Goal: Navigation & Orientation: Find specific page/section

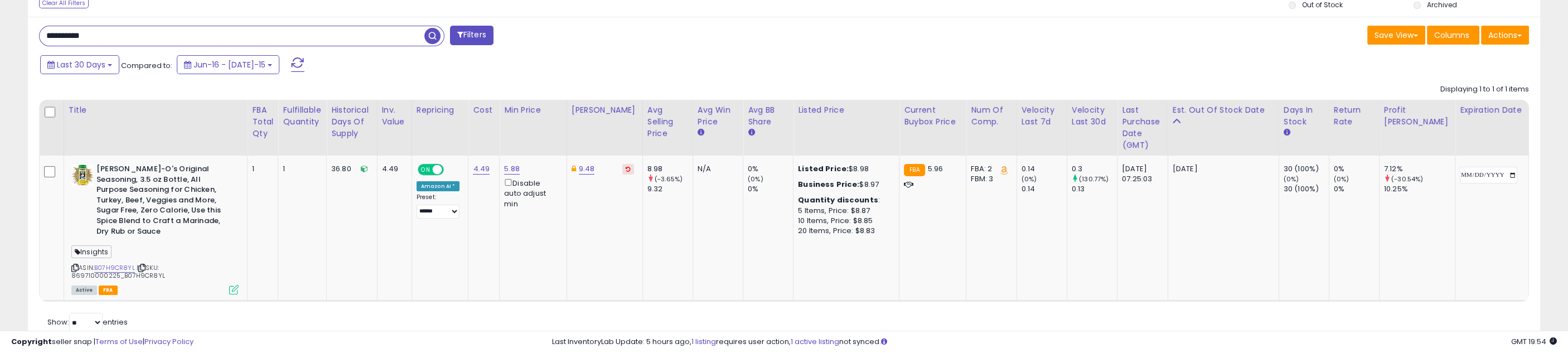
scroll to position [229, 879]
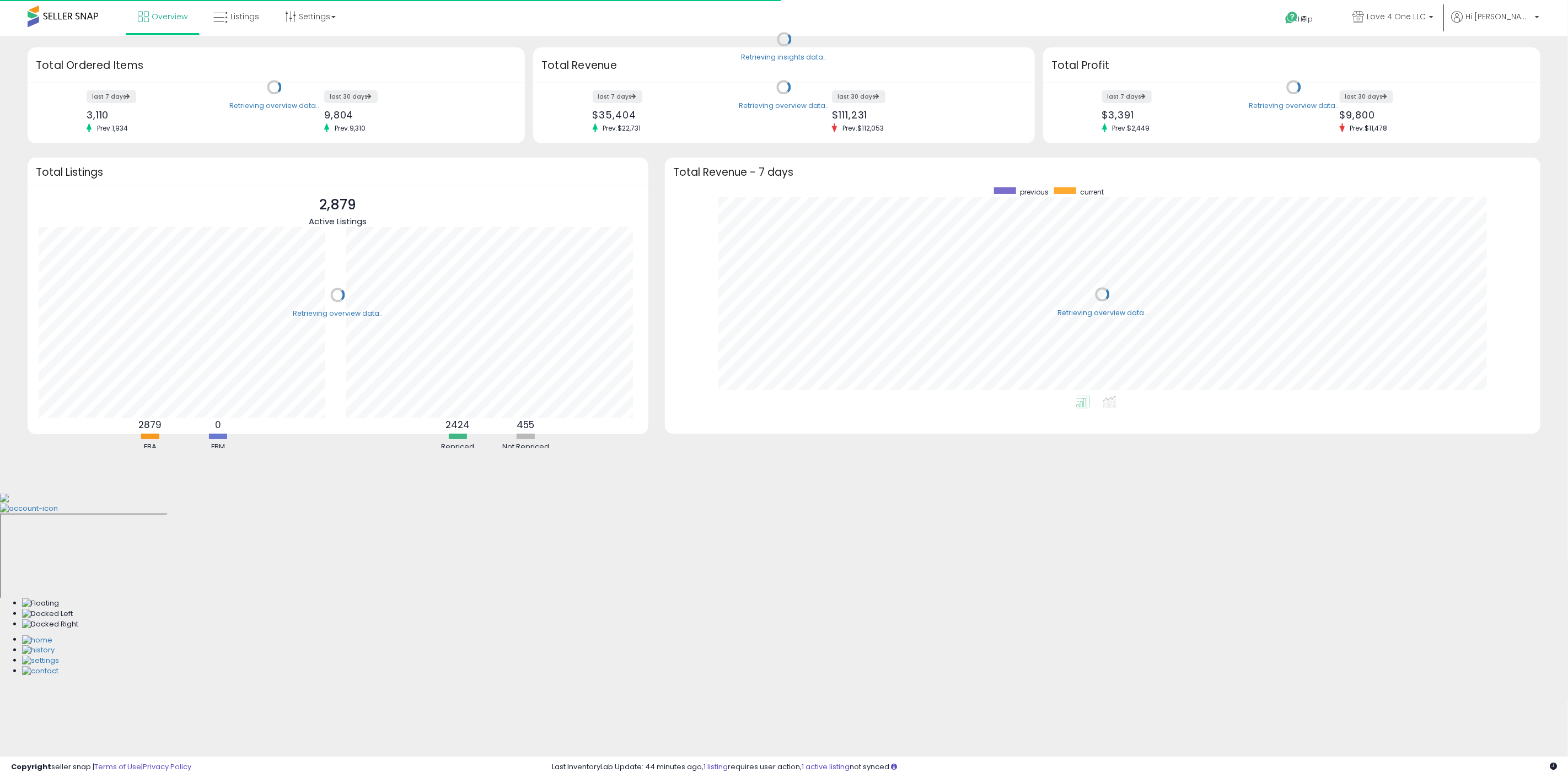
scroll to position [208, 853]
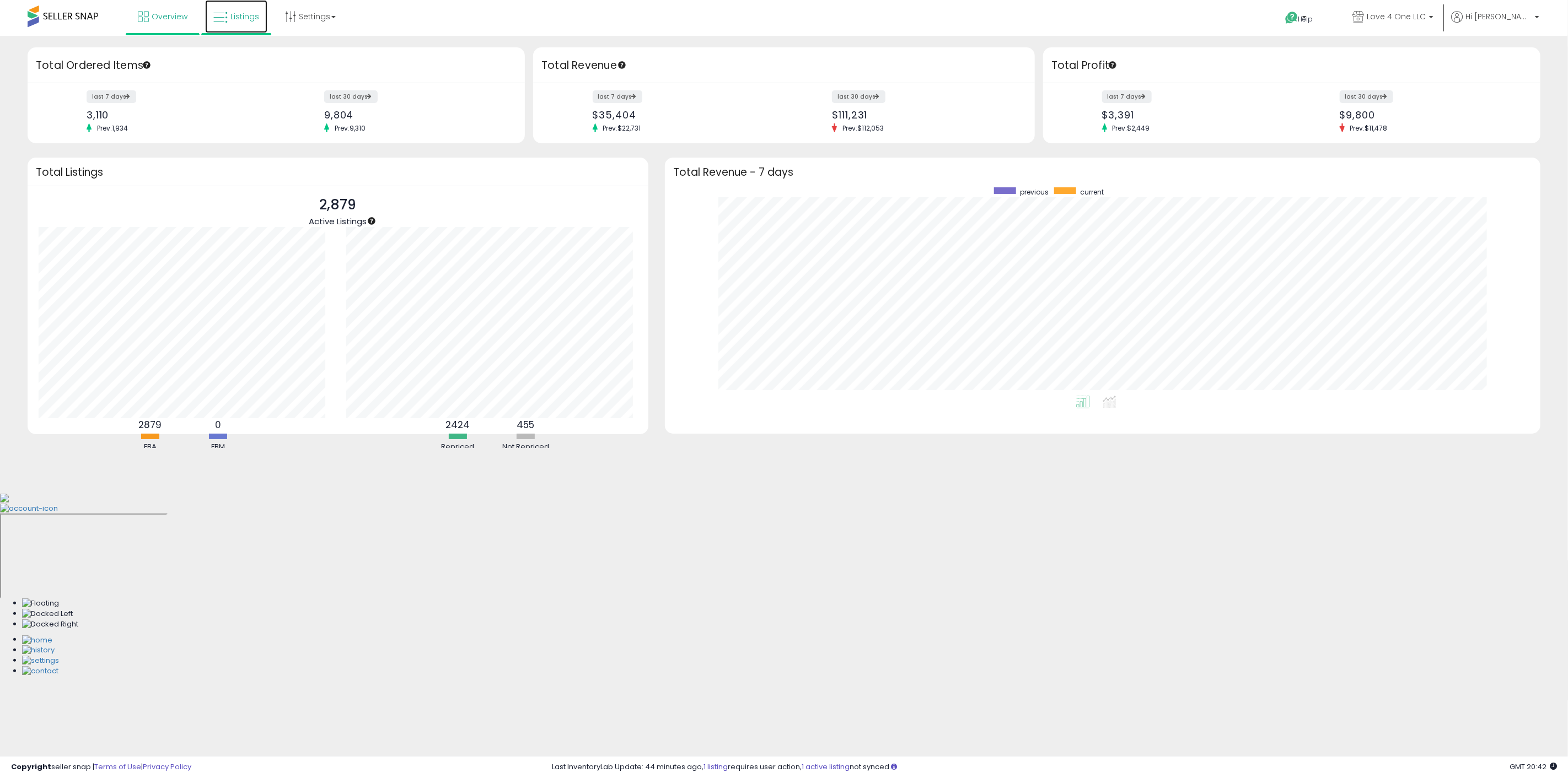
click at [234, 19] on span "Listings" at bounding box center [245, 17] width 29 height 11
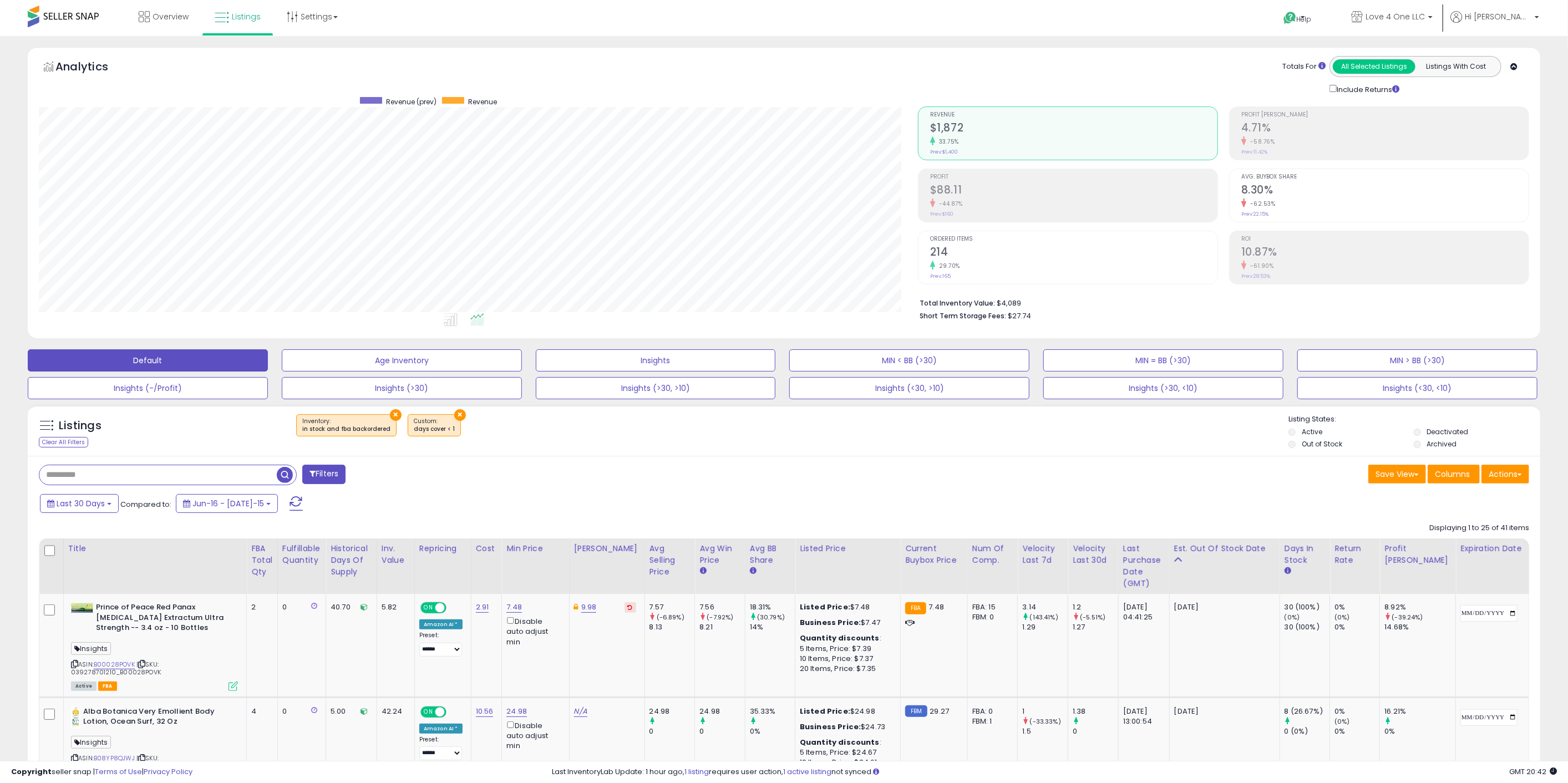
scroll to position [228, 879]
